Goal: Transaction & Acquisition: Purchase product/service

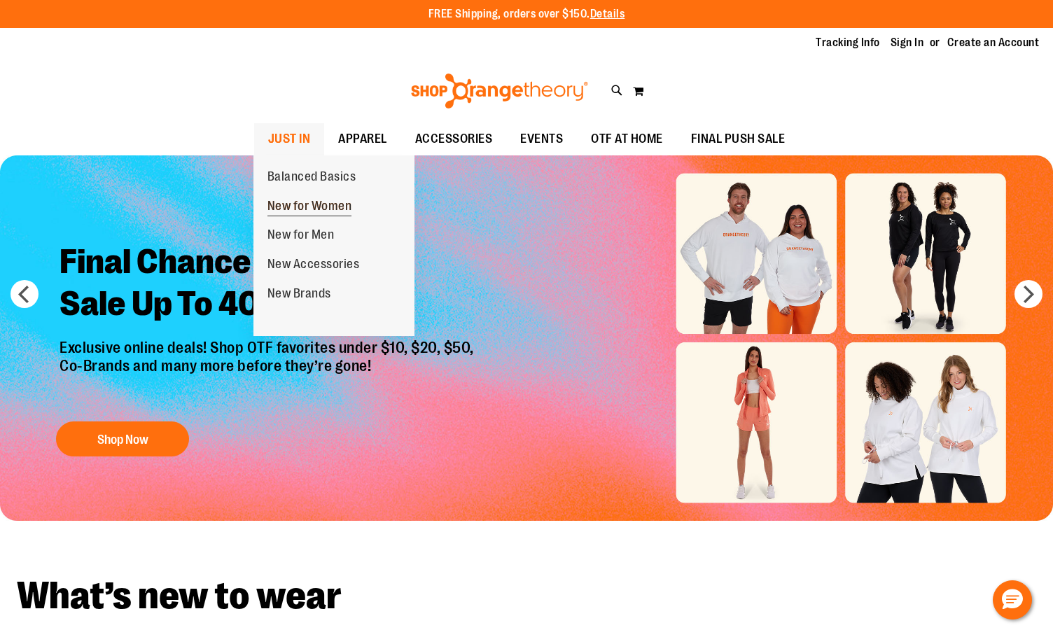
click at [302, 199] on span "New for Women" at bounding box center [309, 208] width 85 height 18
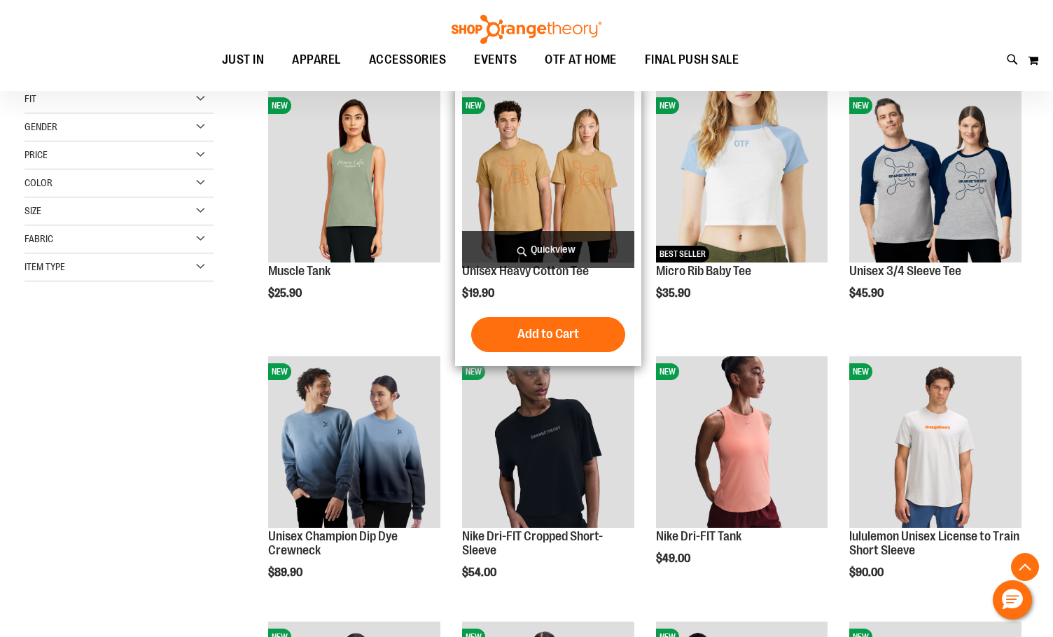
scroll to position [279, 0]
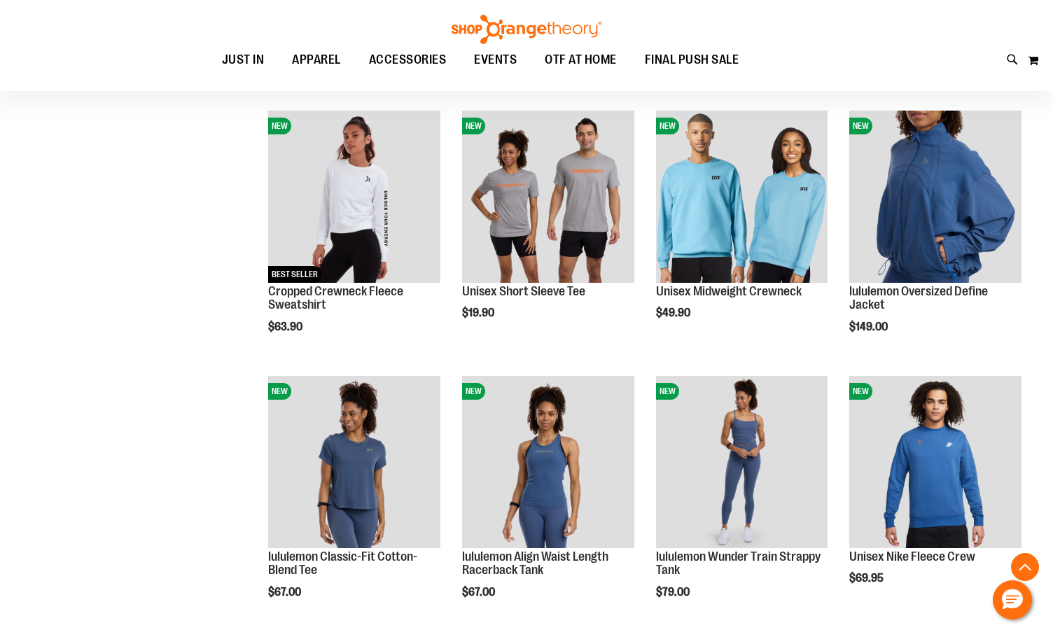
scroll to position [1120, 0]
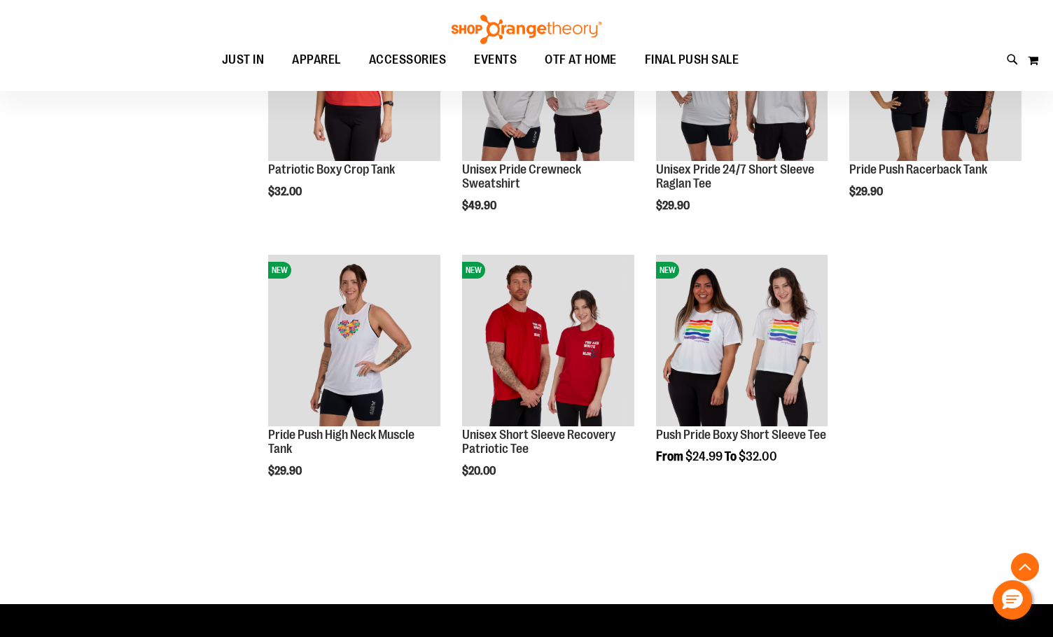
scroll to position [1890, 0]
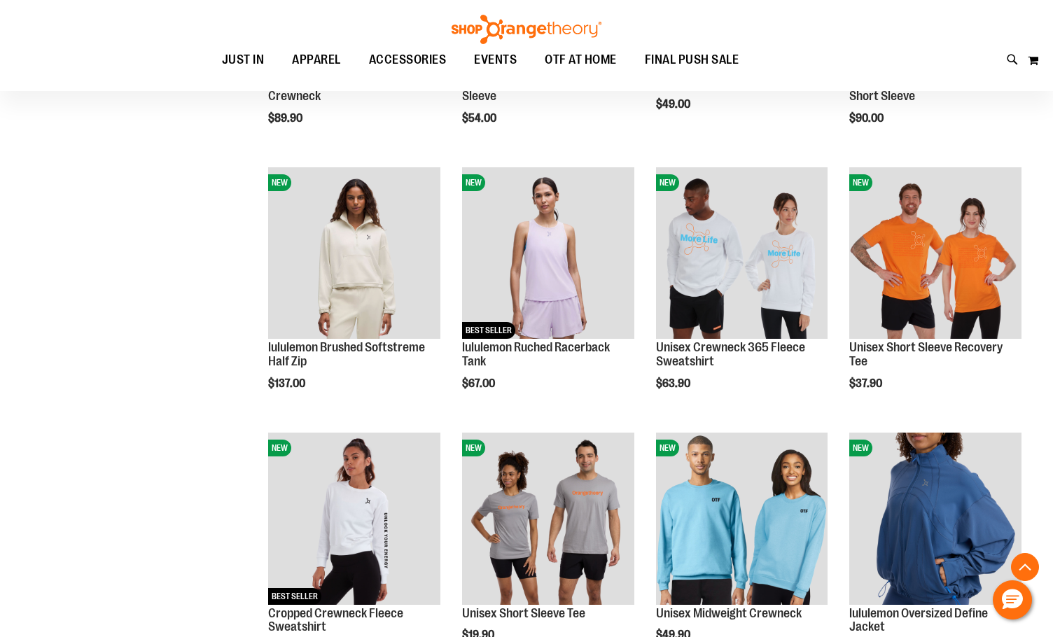
scroll to position [522, 0]
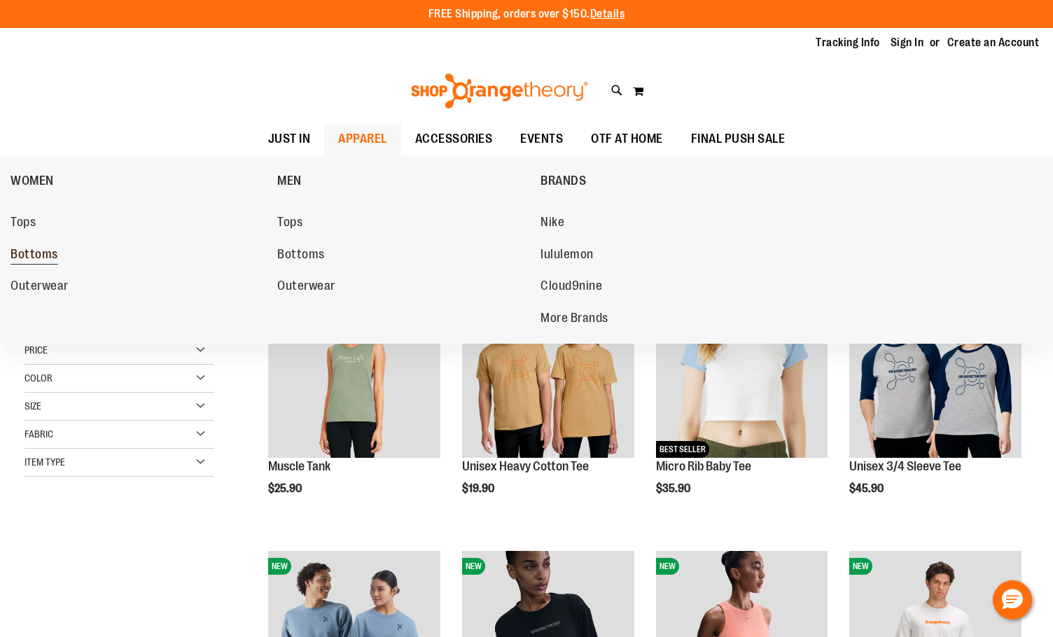
click at [18, 254] on span "Bottoms" at bounding box center [35, 256] width 48 height 18
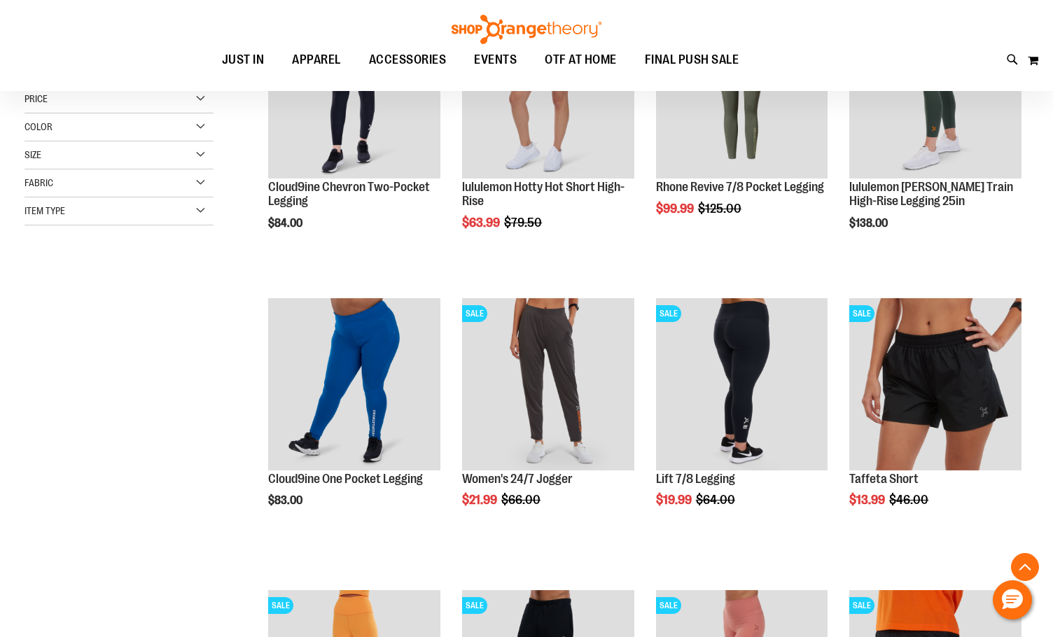
scroll to position [279, 0]
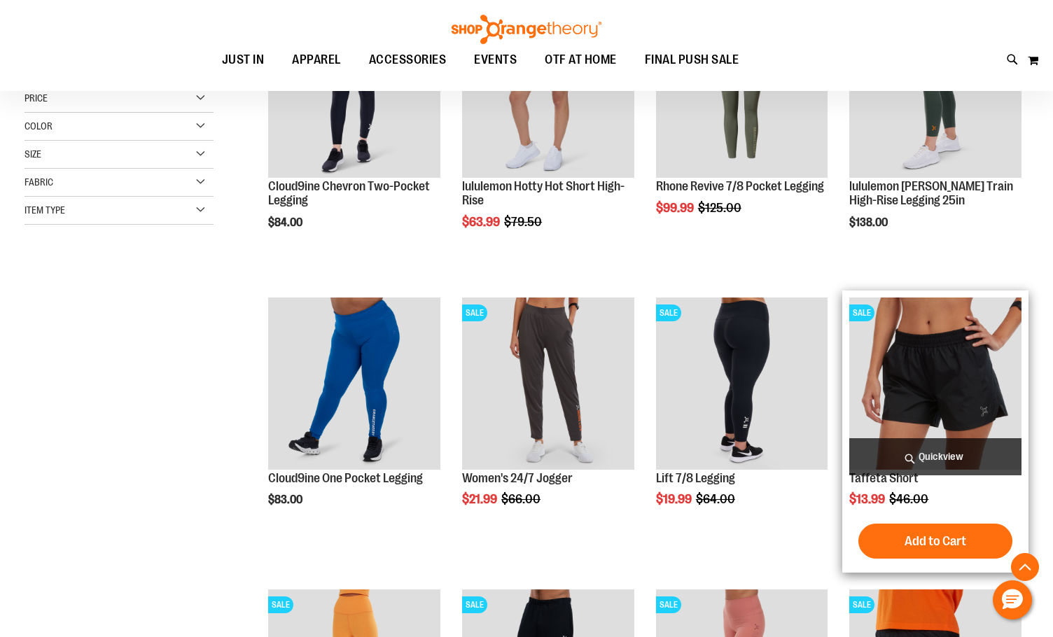
click at [891, 409] on img "product" at bounding box center [935, 384] width 172 height 172
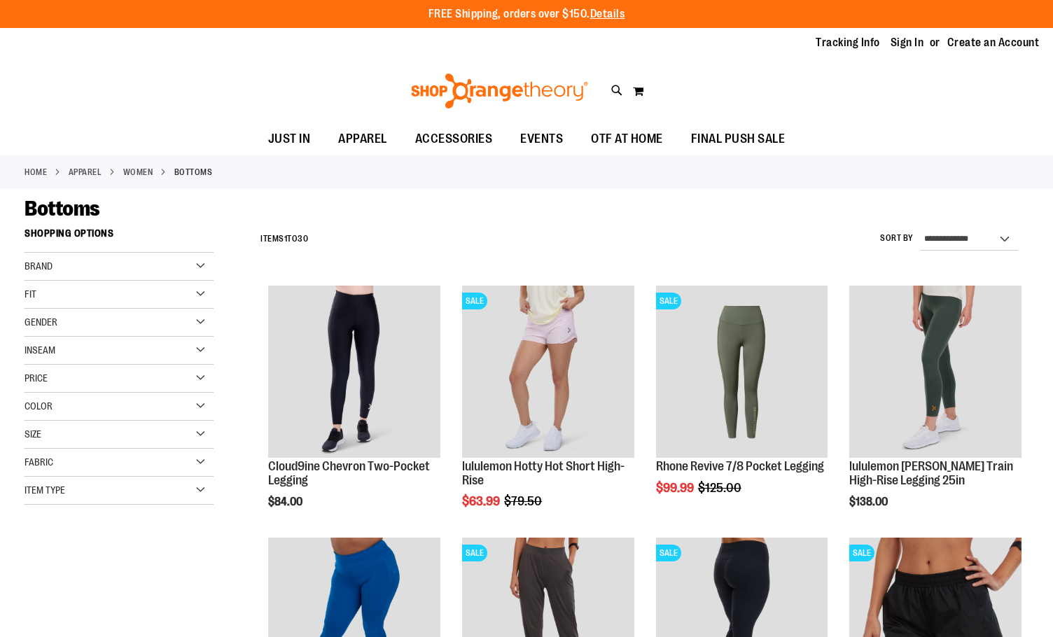
scroll to position [280, 0]
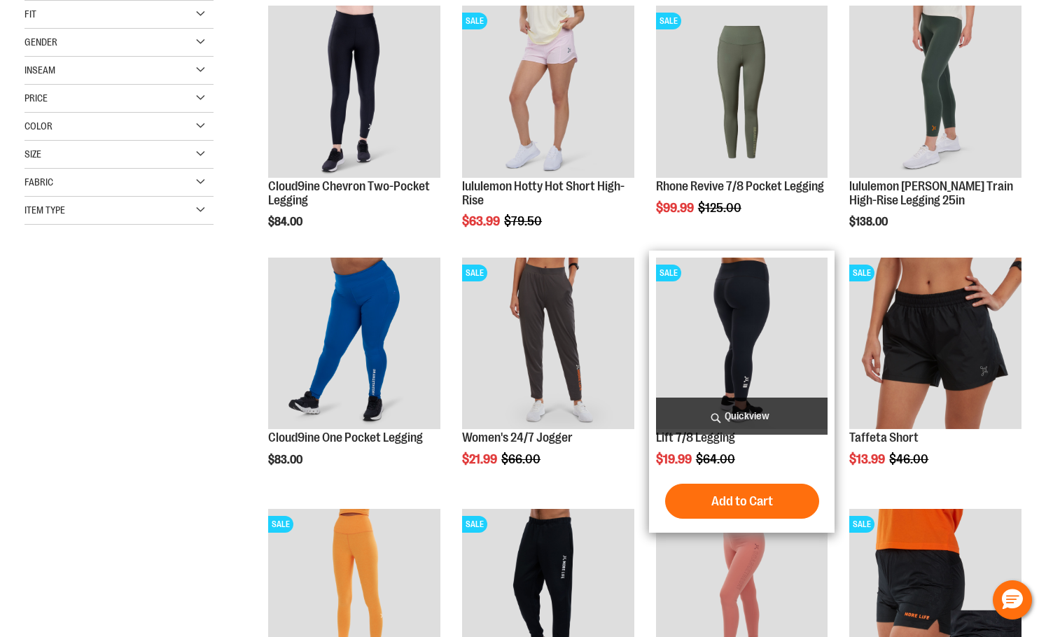
click at [701, 322] on img "product" at bounding box center [742, 344] width 172 height 172
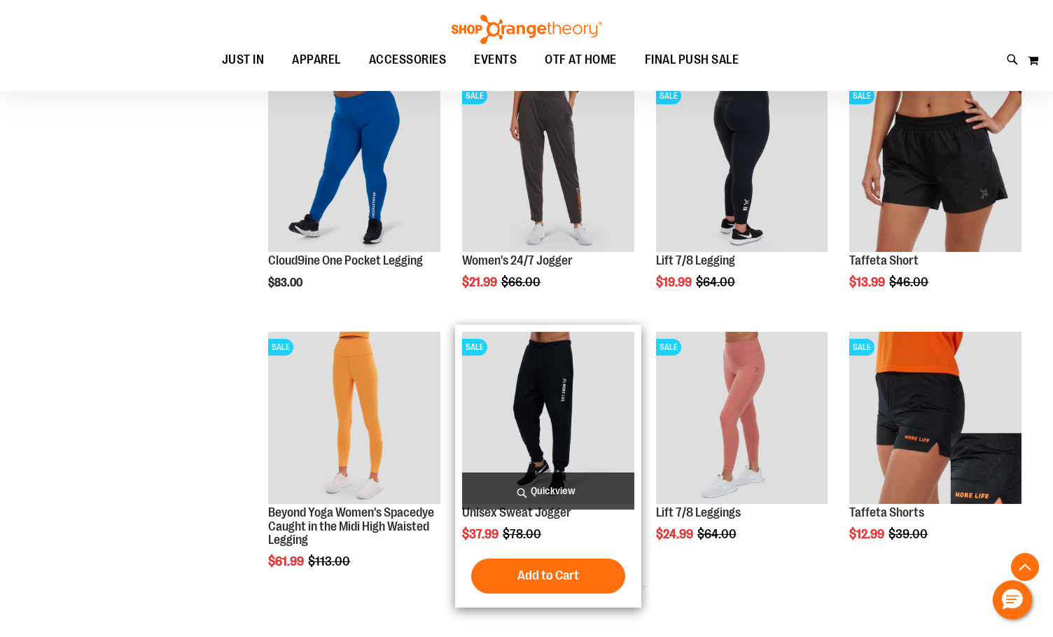
scroll to position [475, 0]
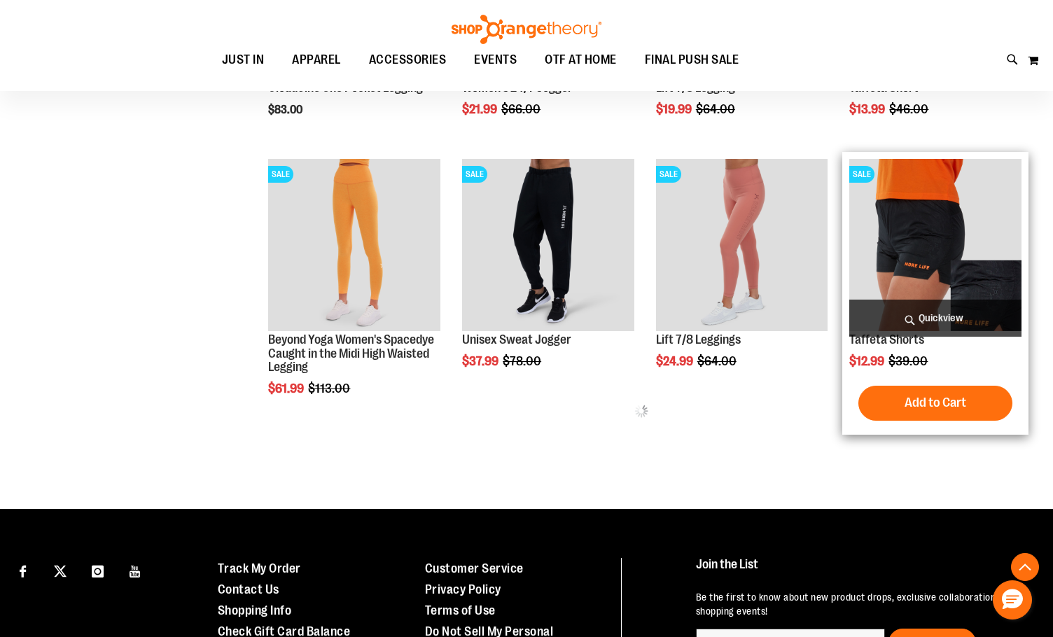
click at [912, 281] on img "product" at bounding box center [935, 245] width 172 height 172
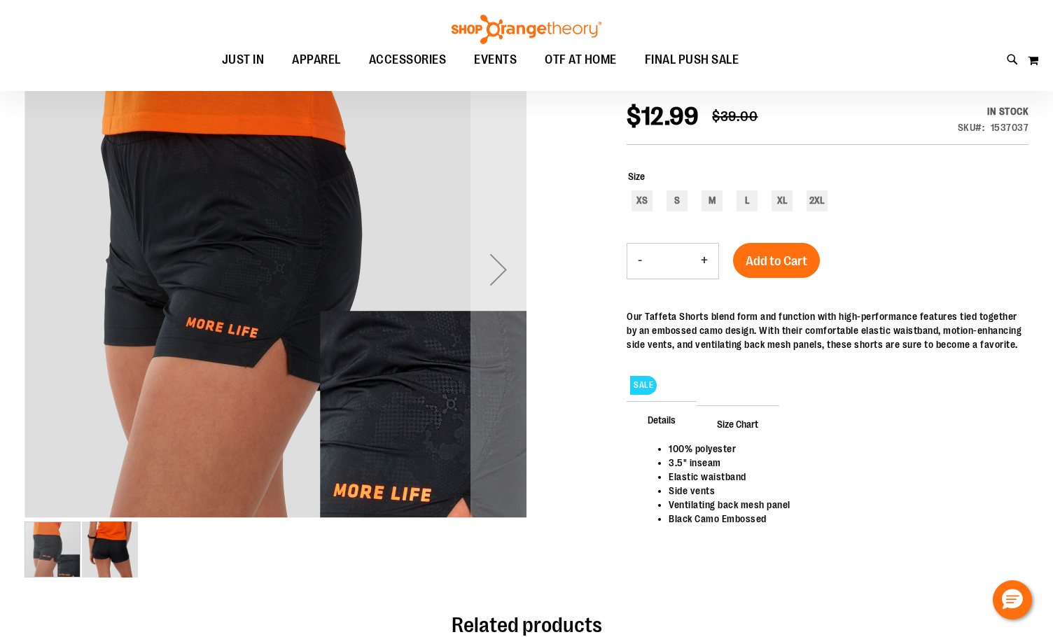
scroll to position [209, 0]
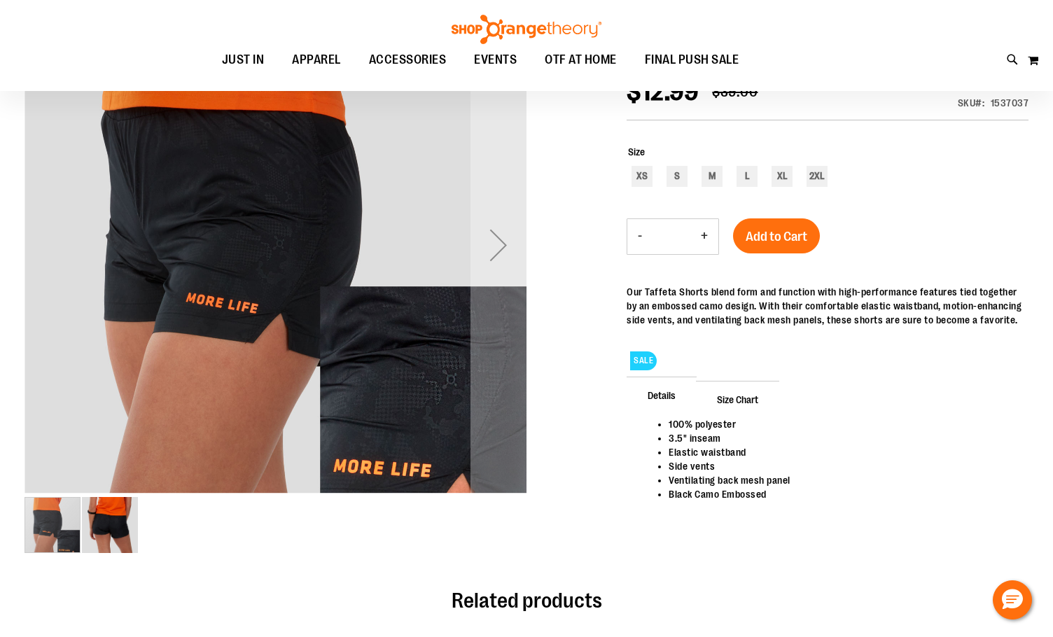
click at [111, 527] on img "image 2 of 2" at bounding box center [110, 525] width 56 height 56
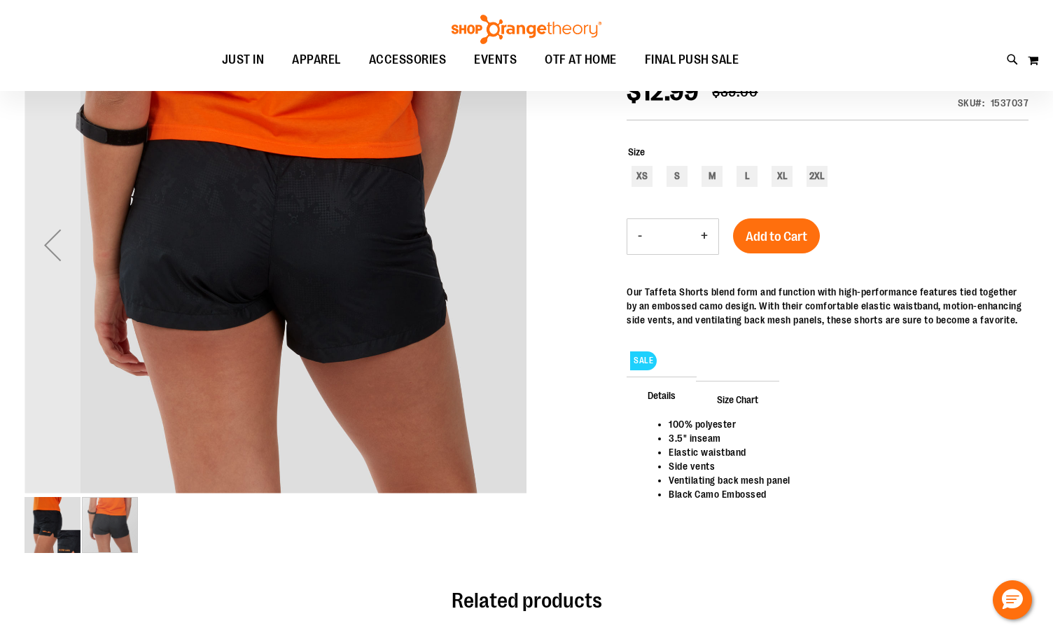
scroll to position [0, 0]
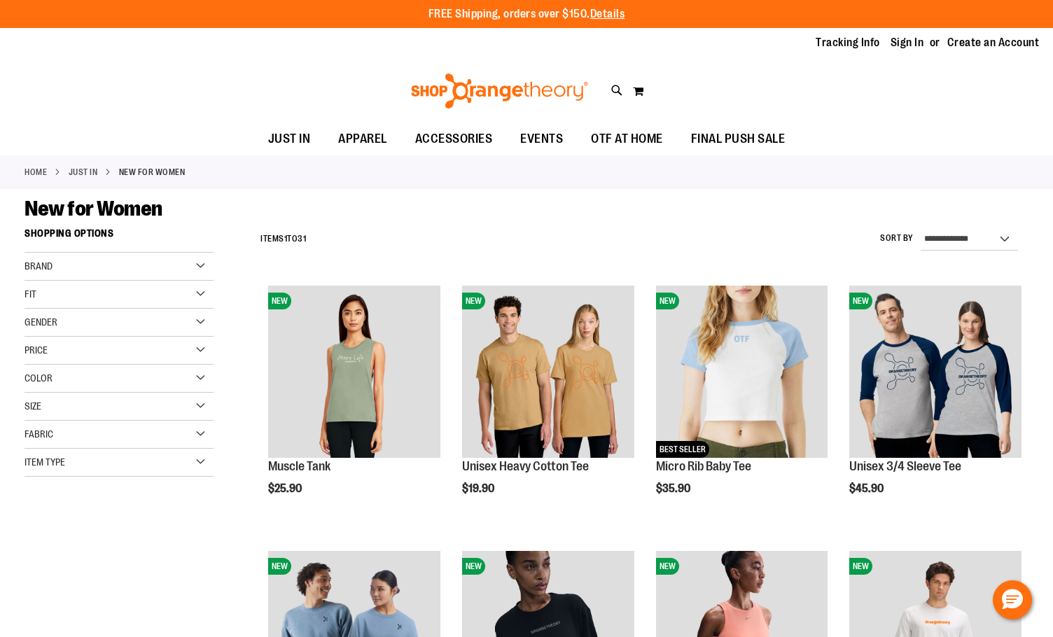
click at [195, 320] on div "Gender" at bounding box center [119, 323] width 189 height 28
click at [34, 351] on link "Women 15 items" at bounding box center [111, 351] width 181 height 15
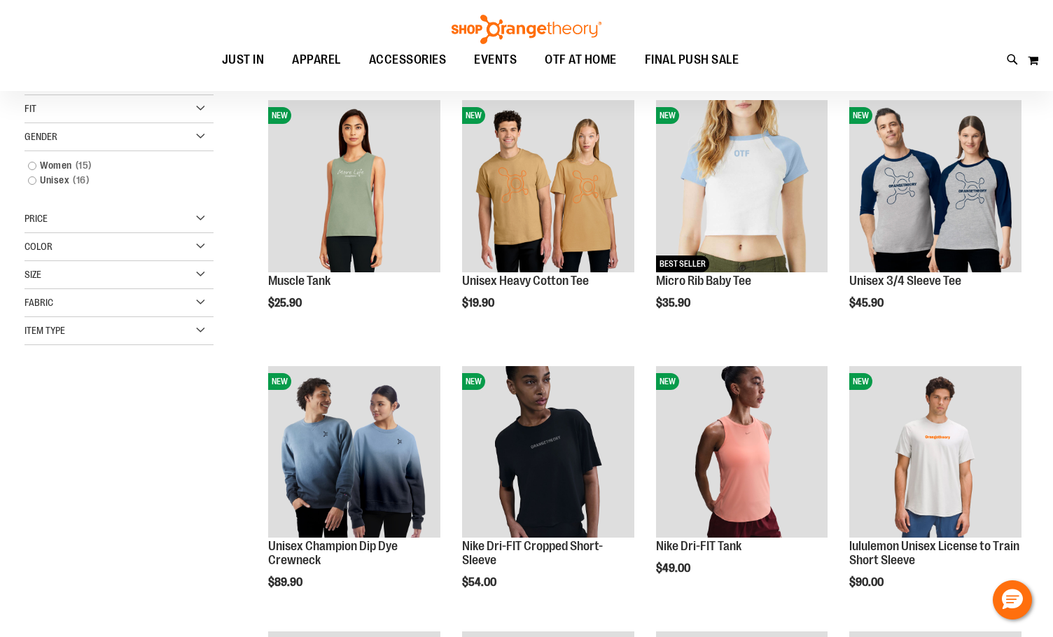
scroll to position [221, 0]
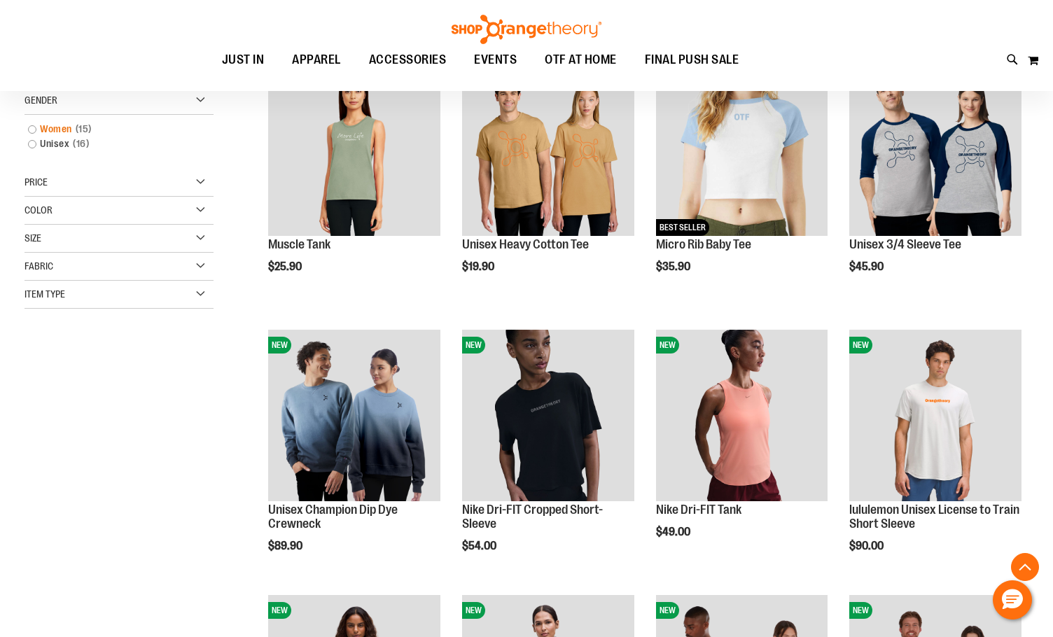
click at [32, 127] on link "Women 15 items" at bounding box center [111, 129] width 181 height 15
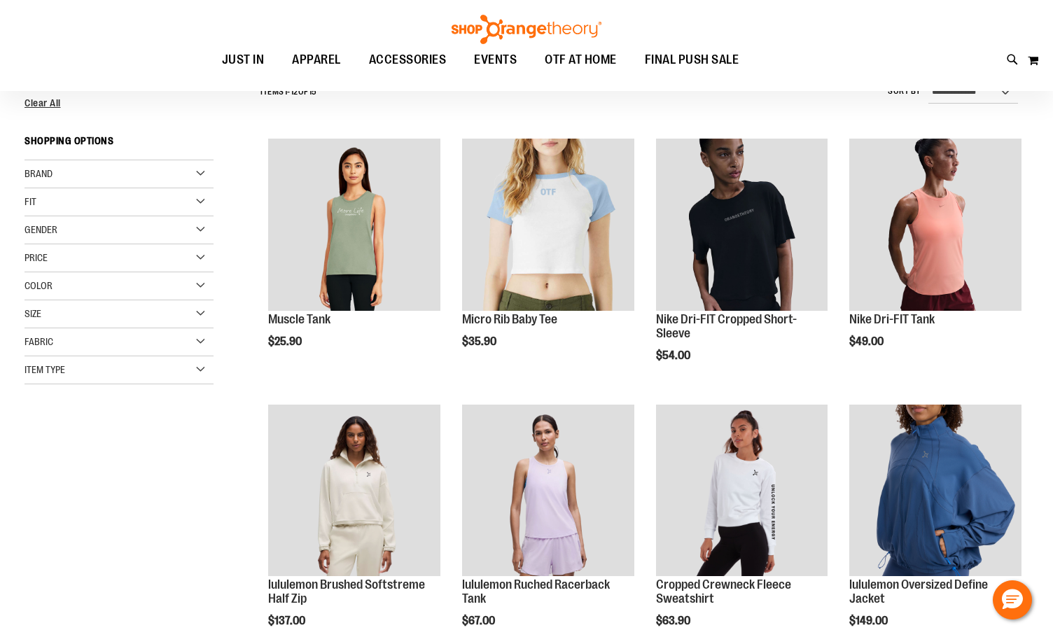
scroll to position [130, 0]
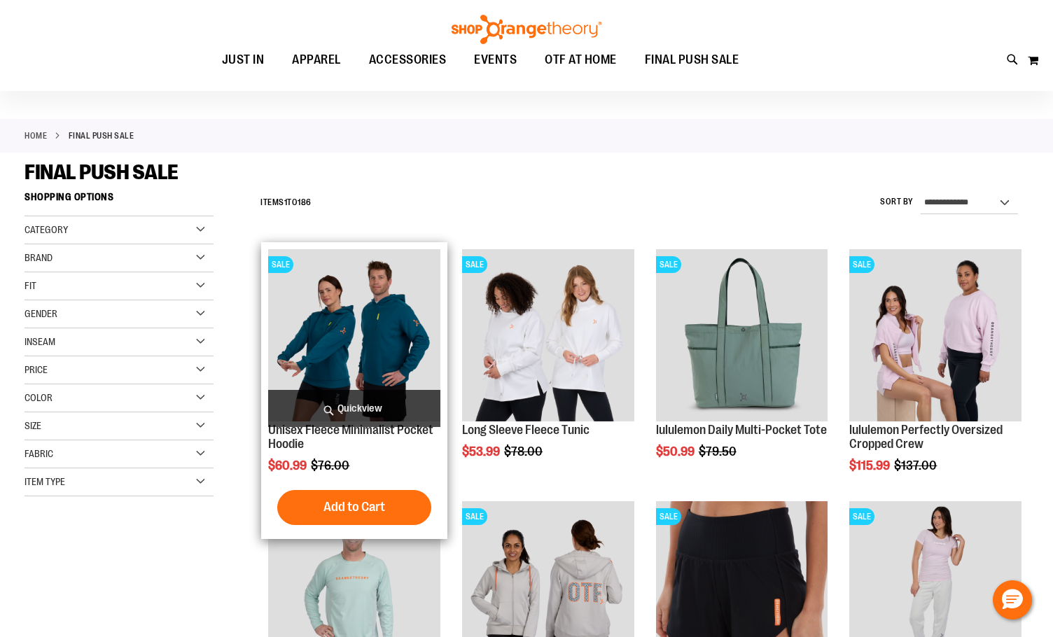
scroll to position [69, 0]
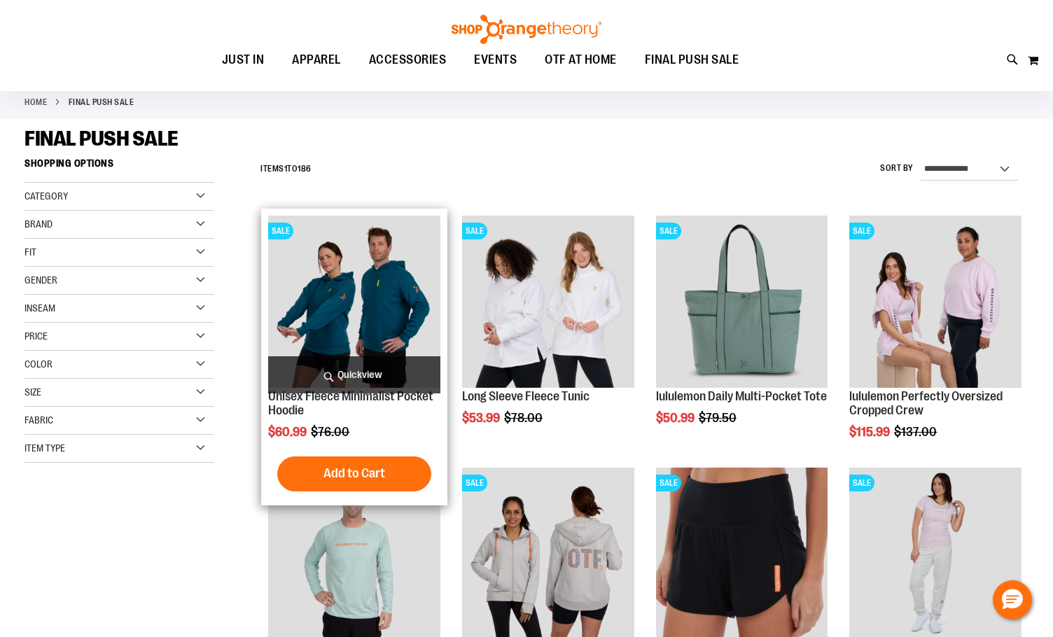
click at [398, 302] on img "product" at bounding box center [354, 302] width 172 height 172
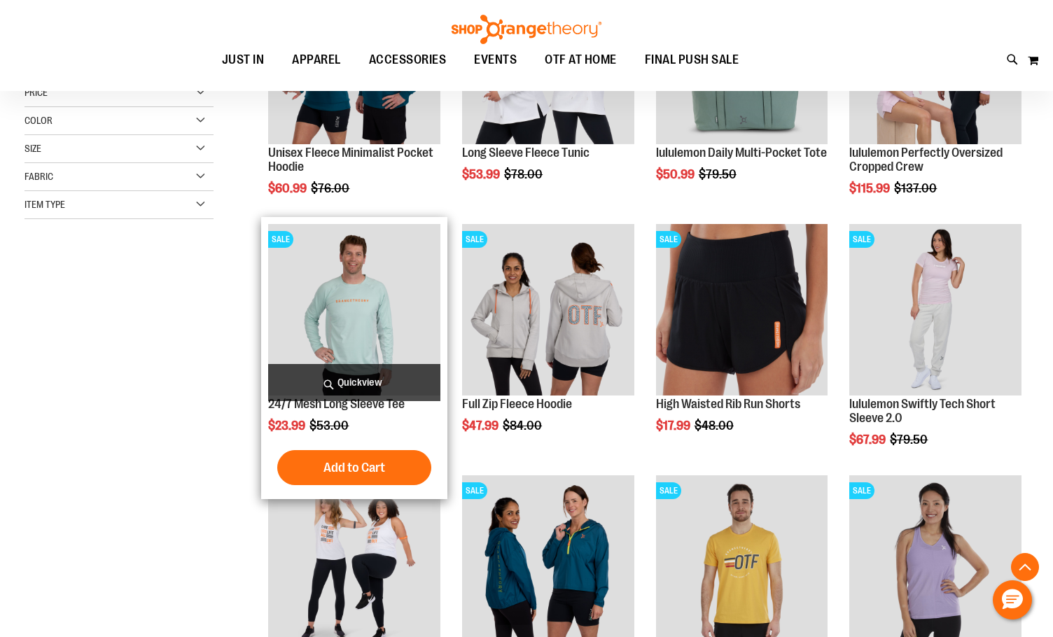
scroll to position [349, 0]
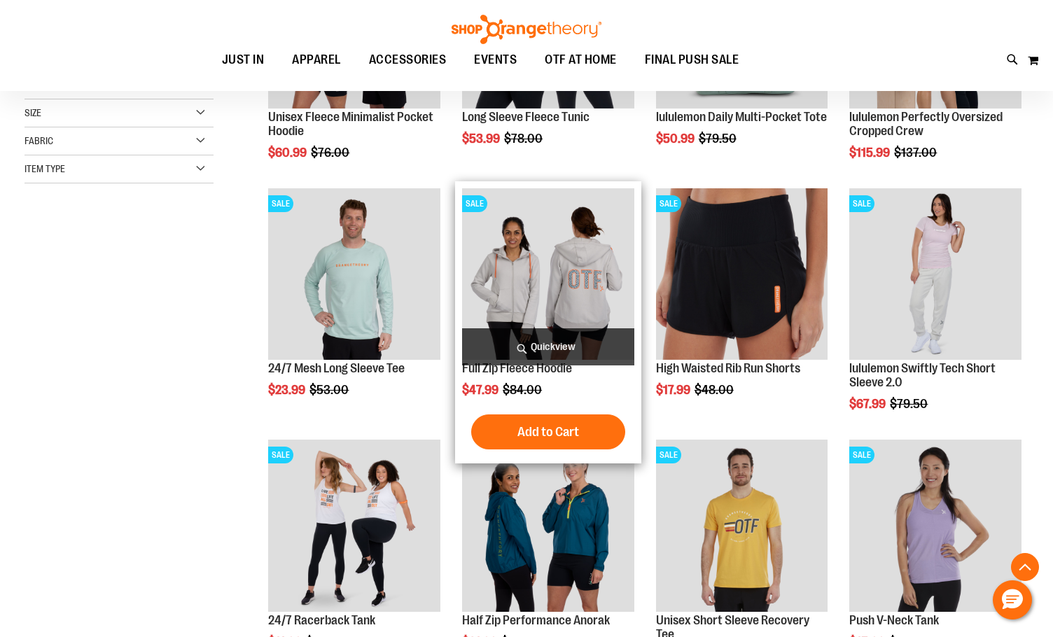
click at [560, 312] on img "product" at bounding box center [548, 274] width 172 height 172
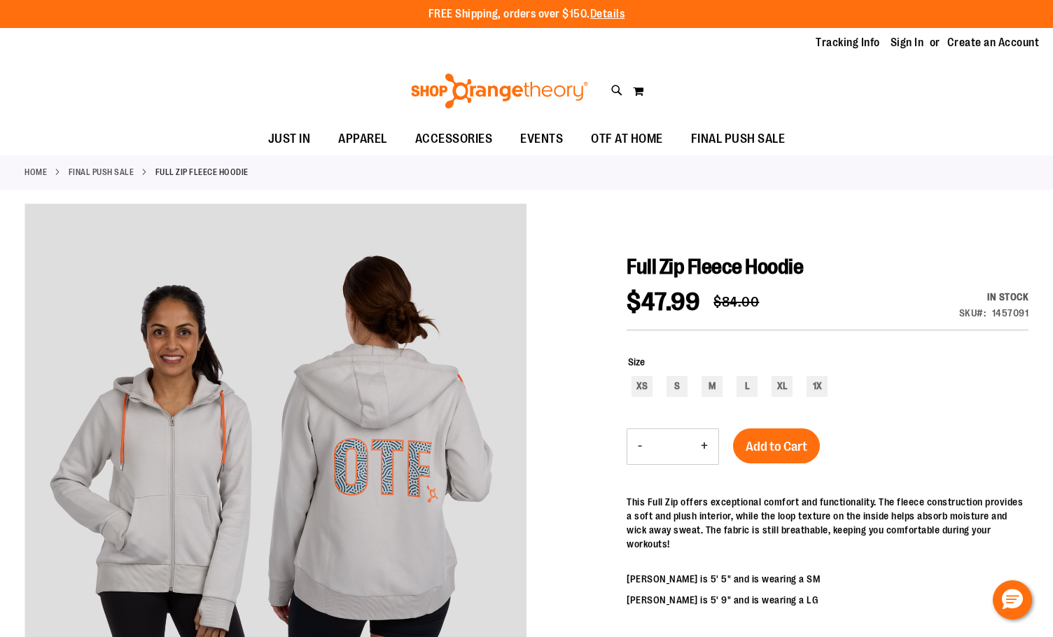
click at [821, 77] on div "Toggle Nav Search Popular Suggestions Advanced Search" at bounding box center [526, 91] width 1053 height 64
